Goal: Transaction & Acquisition: Purchase product/service

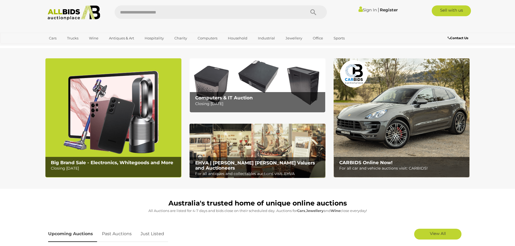
click at [130, 13] on input "text" at bounding box center [207, 12] width 185 height 14
type input "******"
click at [314, 11] on icon "Search" at bounding box center [313, 12] width 6 height 8
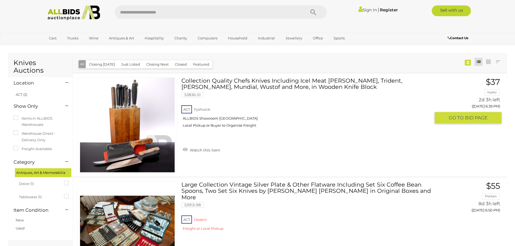
click at [133, 121] on link at bounding box center [127, 125] width 100 height 95
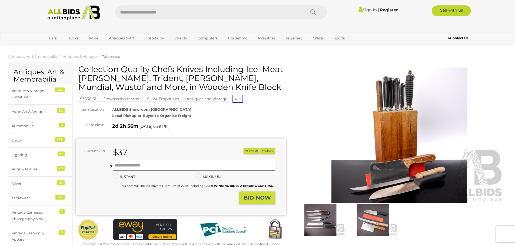
click at [383, 144] on img at bounding box center [399, 135] width 210 height 135
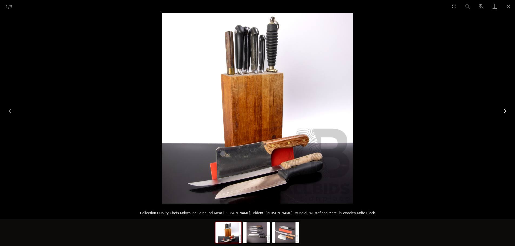
click at [502, 110] on button "Next slide" at bounding box center [503, 111] width 11 height 11
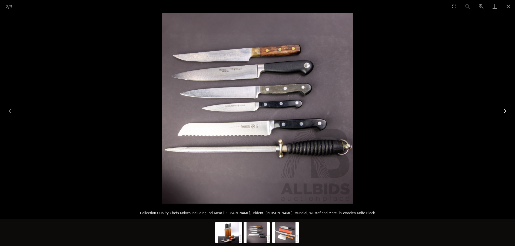
click at [502, 110] on button "Next slide" at bounding box center [503, 111] width 11 height 11
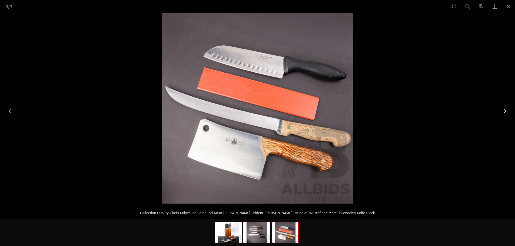
click at [502, 110] on button "Next slide" at bounding box center [503, 111] width 11 height 11
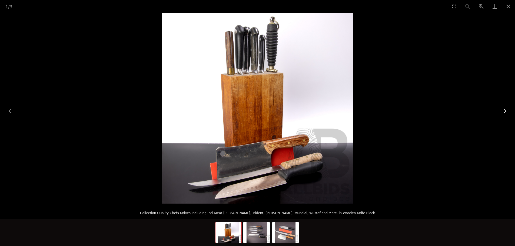
click at [502, 110] on button "Next slide" at bounding box center [503, 111] width 11 height 11
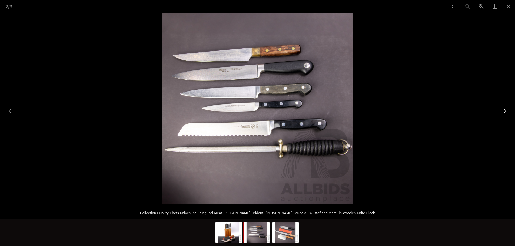
click at [502, 110] on button "Next slide" at bounding box center [503, 111] width 11 height 11
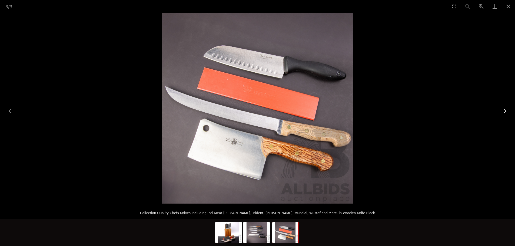
click at [504, 110] on button "Next slide" at bounding box center [503, 111] width 11 height 11
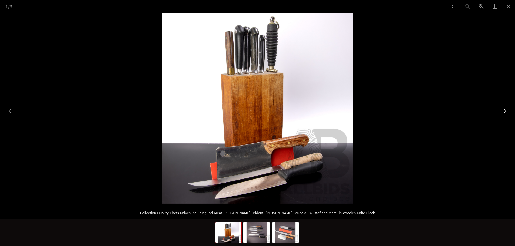
click at [504, 110] on button "Next slide" at bounding box center [503, 111] width 11 height 11
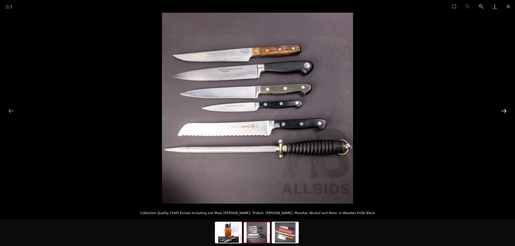
click at [504, 110] on button "Next slide" at bounding box center [503, 111] width 11 height 11
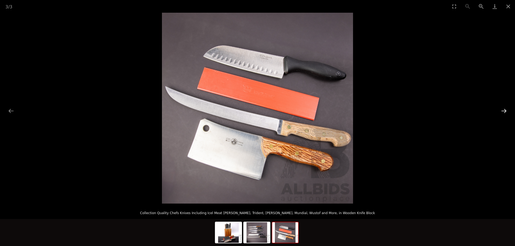
click at [505, 110] on button "Next slide" at bounding box center [503, 111] width 11 height 11
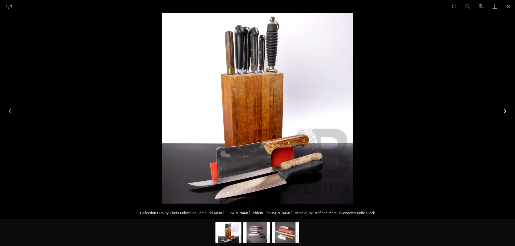
click at [505, 110] on button "Next slide" at bounding box center [503, 111] width 11 height 11
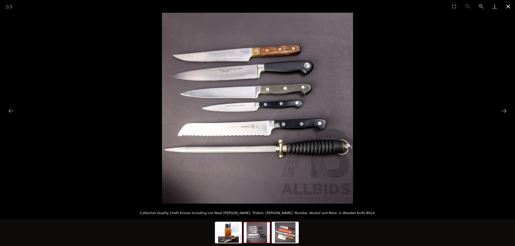
click at [507, 5] on button "Close gallery" at bounding box center [508, 6] width 14 height 13
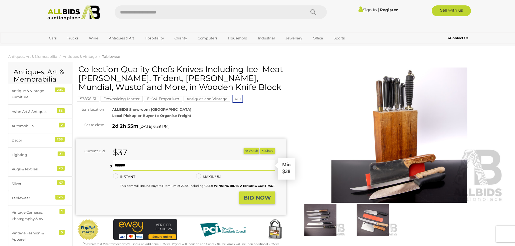
click at [118, 166] on input "text" at bounding box center [194, 165] width 162 height 11
type input "**"
click at [246, 192] on button "BID NOW" at bounding box center [257, 198] width 36 height 13
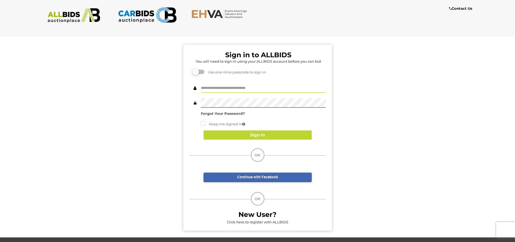
click at [218, 88] on input "text" at bounding box center [263, 87] width 125 height 9
type input "**********"
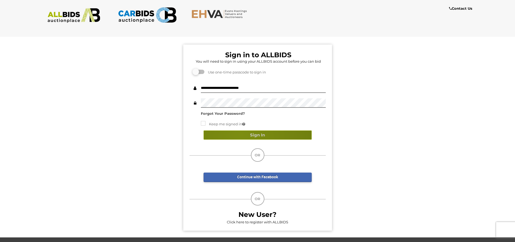
click at [241, 134] on button "Sign In" at bounding box center [257, 134] width 108 height 9
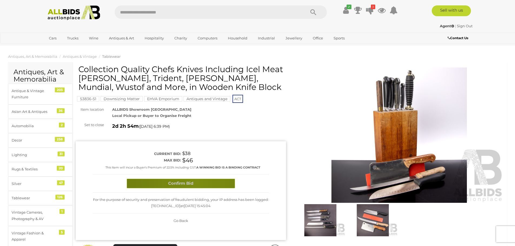
click at [196, 182] on button "Confirm Bid" at bounding box center [181, 183] width 108 height 9
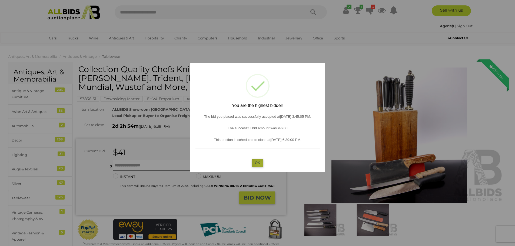
click at [260, 163] on button "OK" at bounding box center [258, 163] width 12 height 8
